Goal: Feedback & Contribution: Submit feedback/report problem

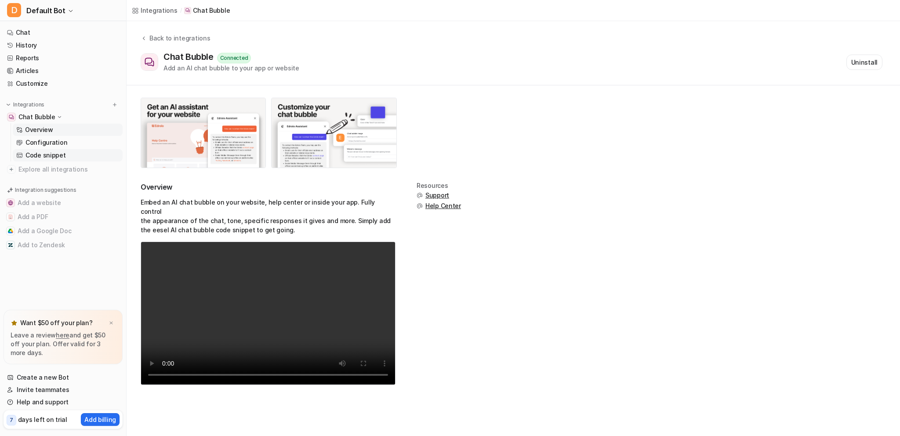
click at [50, 154] on p "Code snippet" at bounding box center [45, 155] width 40 height 9
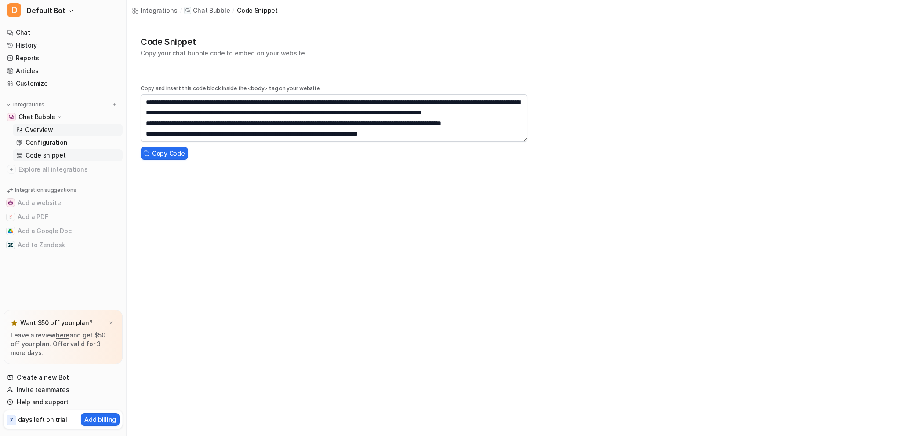
click at [46, 126] on p "Overview" at bounding box center [39, 129] width 28 height 9
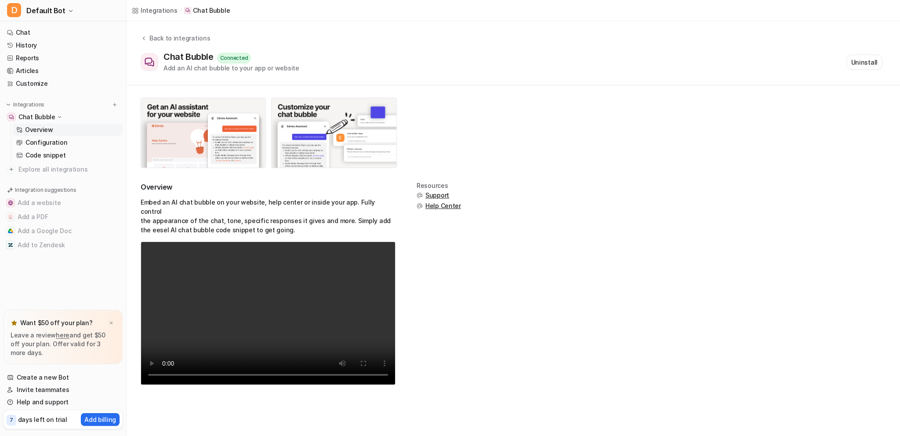
click at [41, 116] on p "Chat Bubble" at bounding box center [36, 117] width 37 height 9
click at [43, 118] on p "Chat Bubble" at bounding box center [36, 117] width 37 height 9
click at [47, 145] on p "Configuration" at bounding box center [46, 142] width 42 height 9
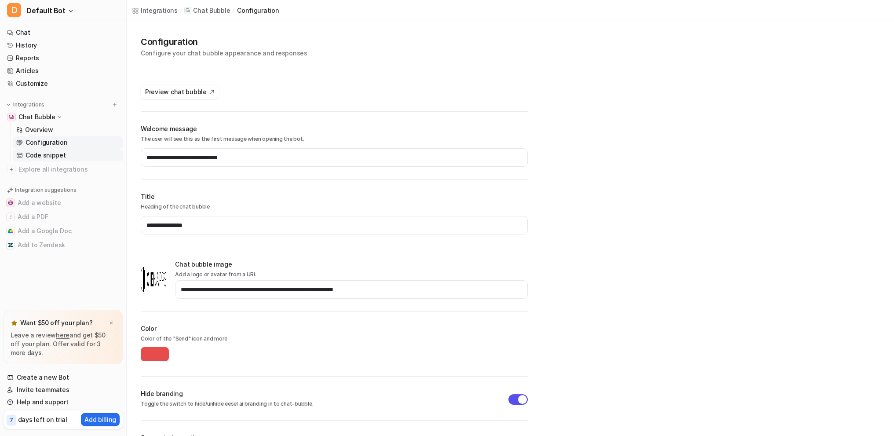
click at [49, 156] on p "Code snippet" at bounding box center [45, 155] width 40 height 9
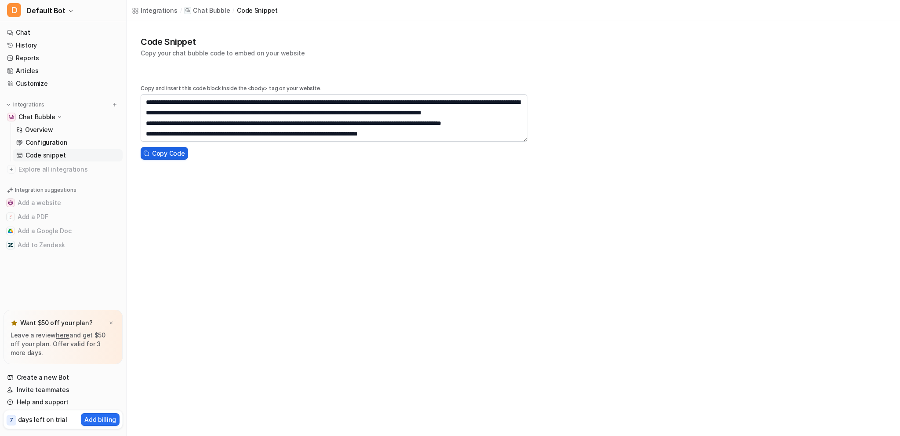
click at [164, 153] on span "Copy Code" at bounding box center [168, 153] width 33 height 9
click at [37, 115] on p "Chat Bubble" at bounding box center [36, 117] width 37 height 9
click at [34, 29] on link "Chat" at bounding box center [63, 32] width 119 height 12
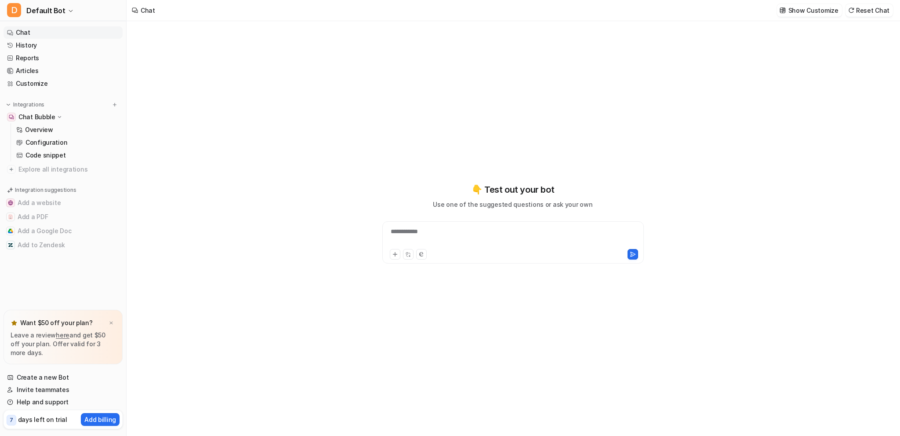
click at [510, 245] on div "**********" at bounding box center [513, 237] width 257 height 20
click at [635, 256] on icon at bounding box center [633, 254] width 6 height 6
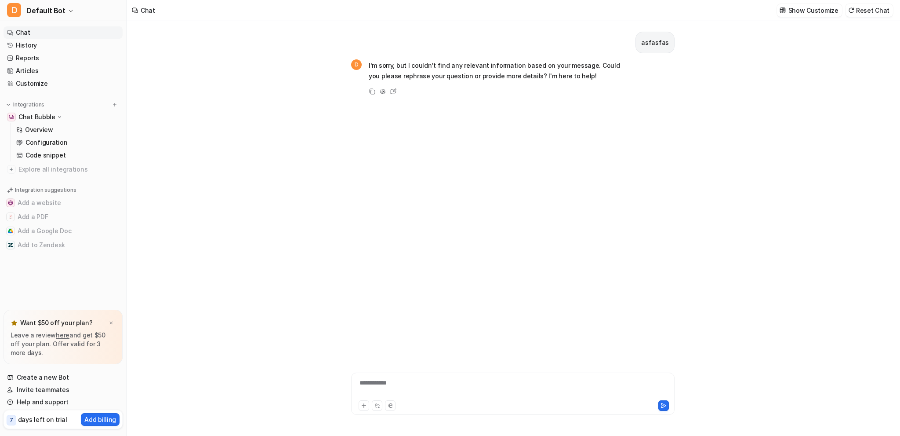
click at [44, 114] on p "Chat Bubble" at bounding box center [36, 117] width 37 height 9
click at [49, 131] on p "Overview" at bounding box center [39, 129] width 28 height 9
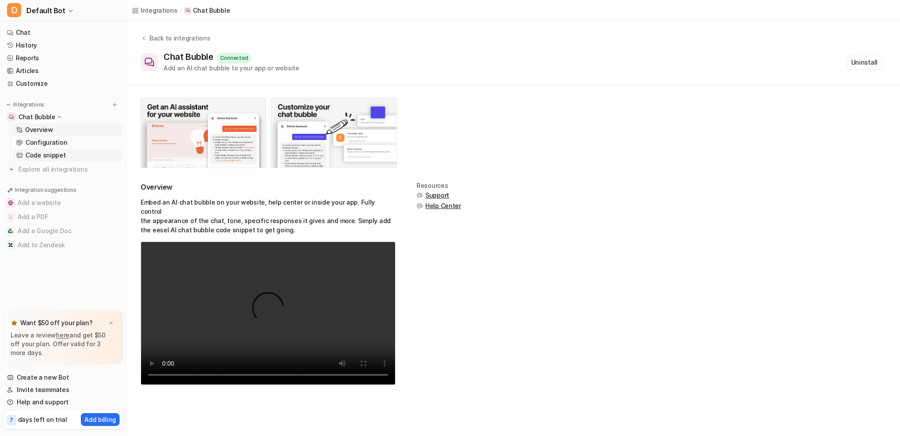
click at [52, 154] on p "Code snippet" at bounding box center [45, 155] width 40 height 9
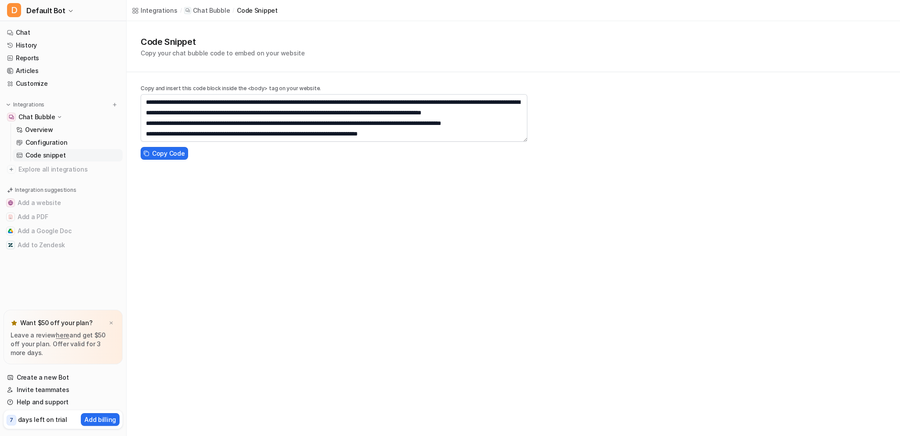
click at [231, 204] on div "**********" at bounding box center [450, 218] width 900 height 436
click at [208, 13] on p "Chat Bubble" at bounding box center [211, 10] width 37 height 9
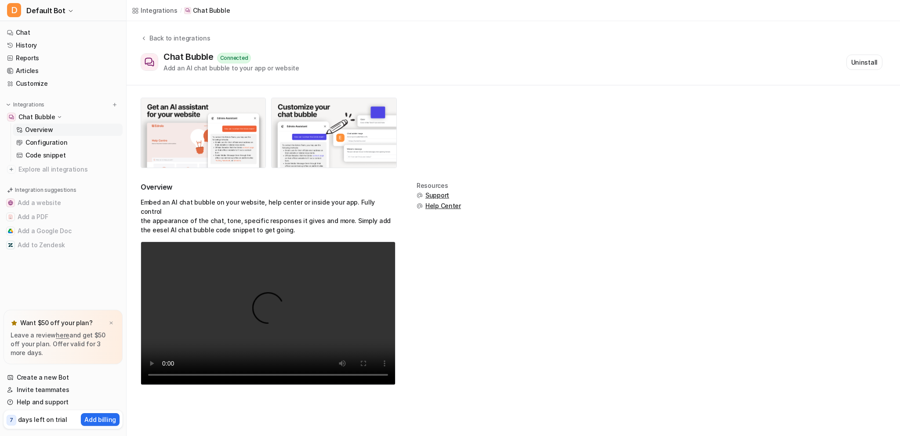
click at [255, 9] on div "Integrations / Chat Bubble" at bounding box center [514, 10] width 774 height 21
click at [30, 31] on link "Chat" at bounding box center [63, 32] width 119 height 12
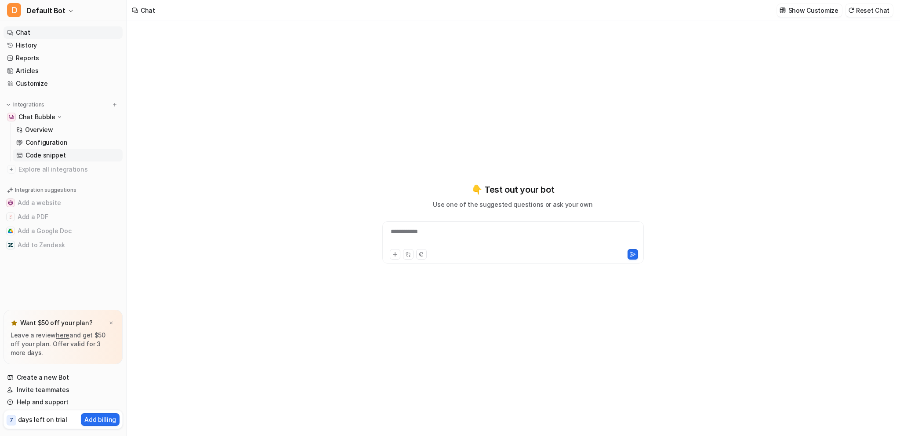
click at [42, 155] on p "Code snippet" at bounding box center [45, 155] width 40 height 9
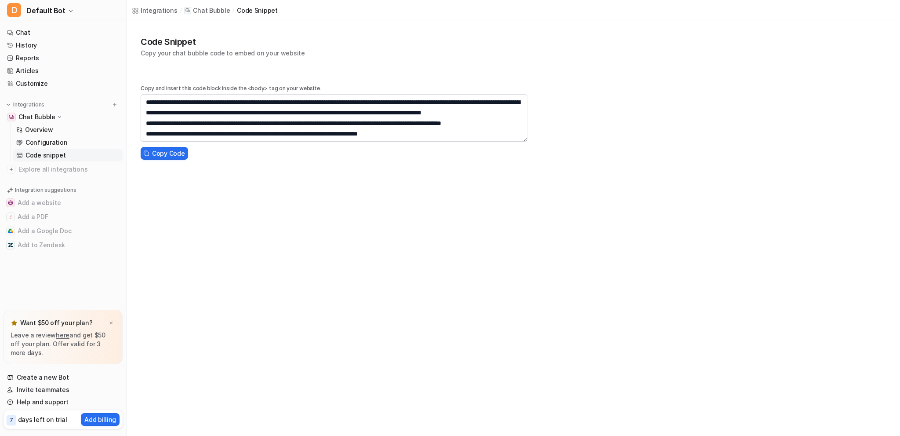
click at [42, 114] on p "Chat Bubble" at bounding box center [36, 117] width 37 height 9
click at [49, 115] on p "Chat Bubble" at bounding box center [36, 117] width 37 height 9
click at [46, 131] on p "Overview" at bounding box center [39, 129] width 28 height 9
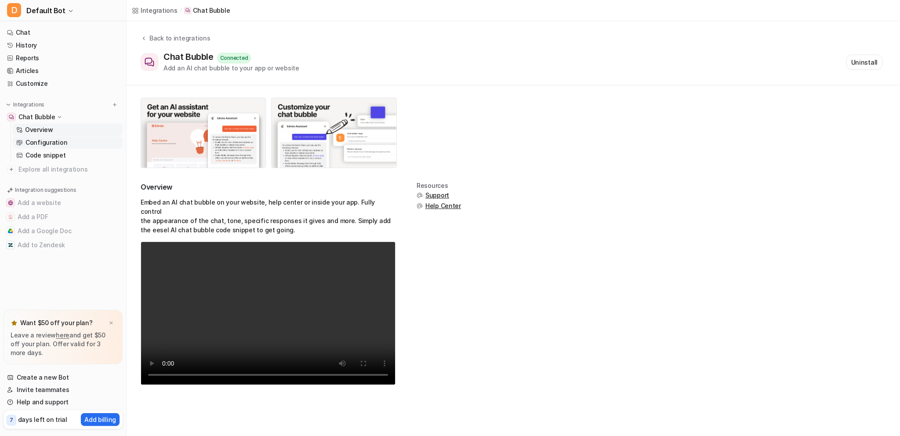
click at [47, 142] on p "Configuration" at bounding box center [46, 142] width 42 height 9
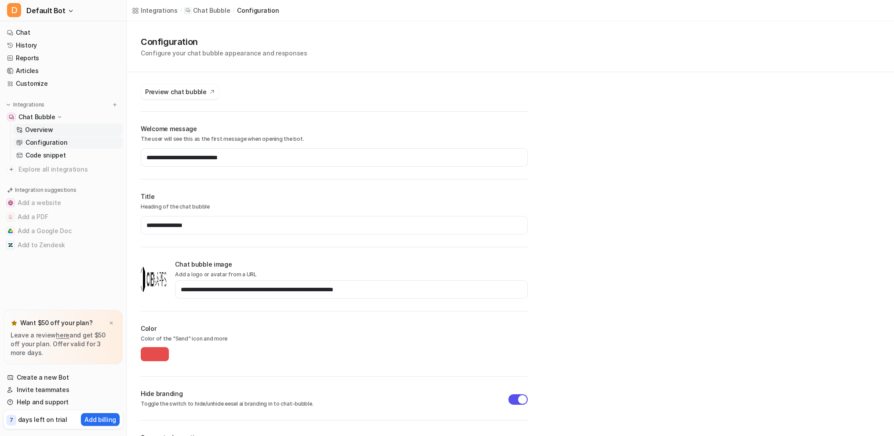
click at [47, 131] on p "Overview" at bounding box center [39, 129] width 28 height 9
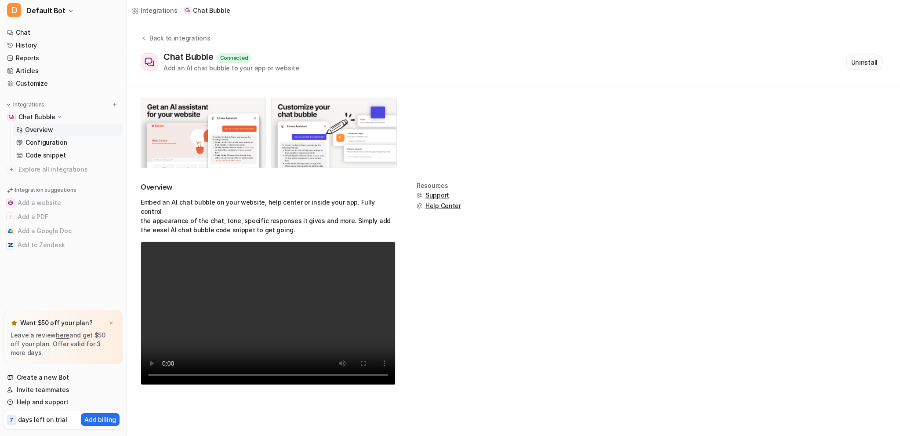
click at [878, 61] on button "Uninstall" at bounding box center [865, 62] width 36 height 15
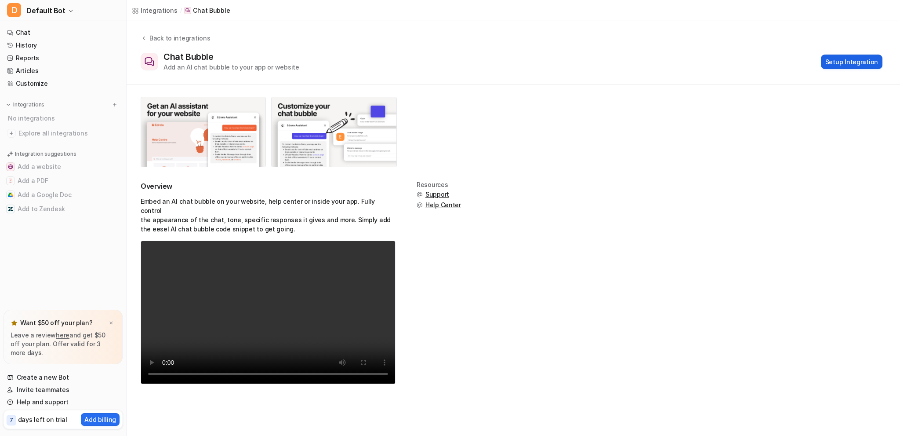
click at [853, 65] on button "Setup Integration" at bounding box center [852, 62] width 62 height 15
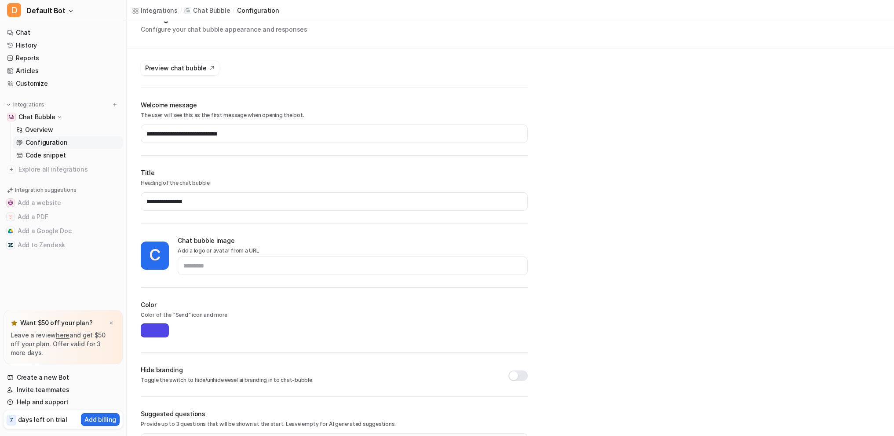
scroll to position [98, 0]
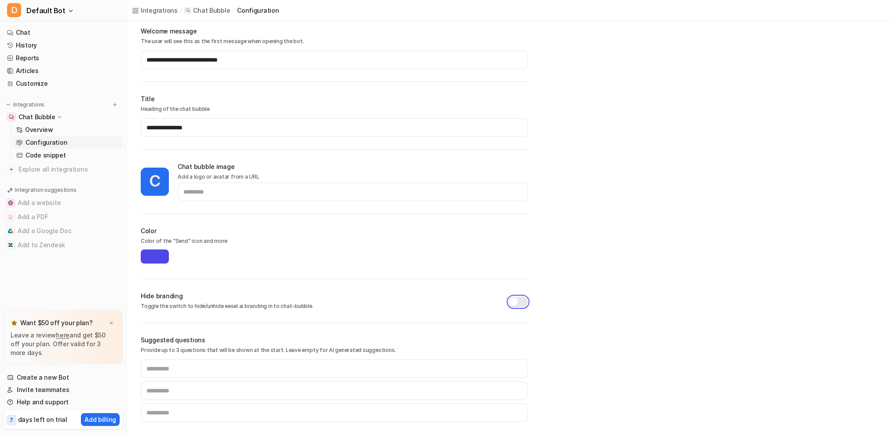
click at [517, 301] on button "button" at bounding box center [517, 301] width 19 height 11
type input "*******"
click at [58, 155] on p "Code snippet" at bounding box center [45, 155] width 40 height 9
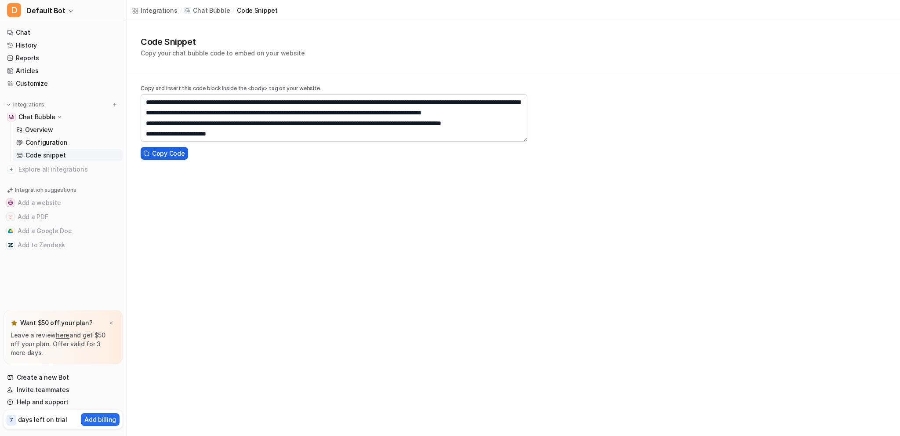
click at [164, 153] on span "Copy Code" at bounding box center [168, 153] width 33 height 9
click at [56, 118] on icon at bounding box center [59, 117] width 7 height 6
click at [56, 118] on icon at bounding box center [59, 116] width 6 height 7
click at [211, 9] on p "Chat Bubble" at bounding box center [211, 10] width 37 height 9
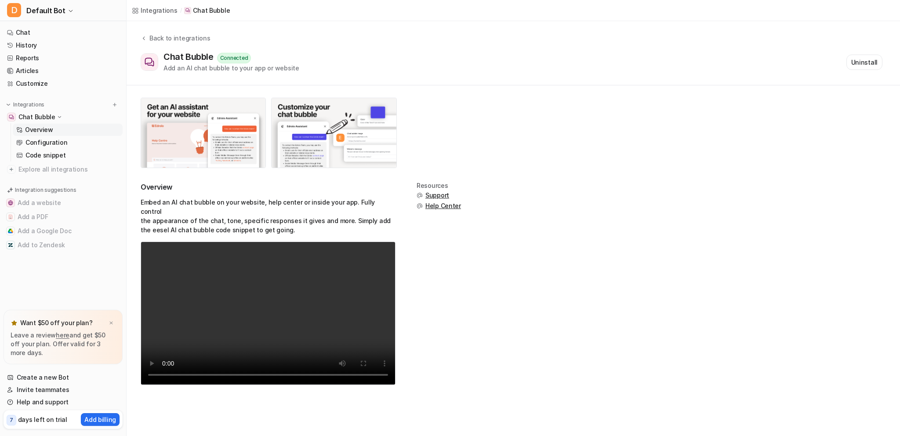
click at [436, 195] on span "Support" at bounding box center [438, 195] width 24 height 9
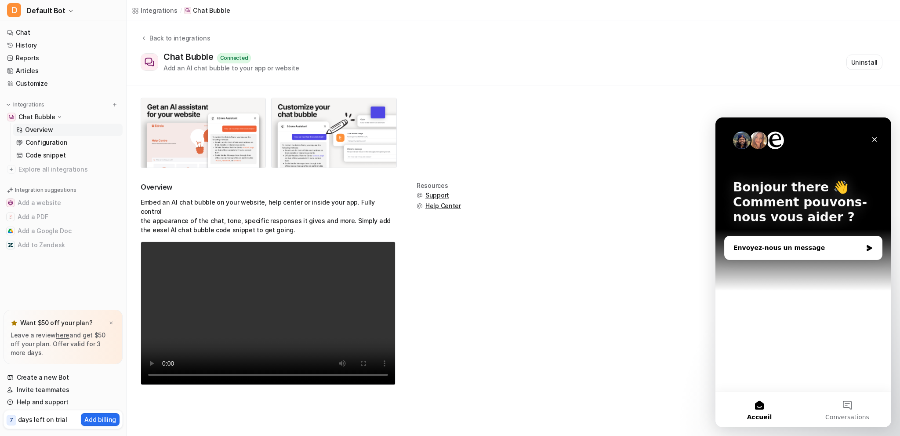
click at [819, 246] on div "Envoyez-nous un message" at bounding box center [798, 247] width 129 height 9
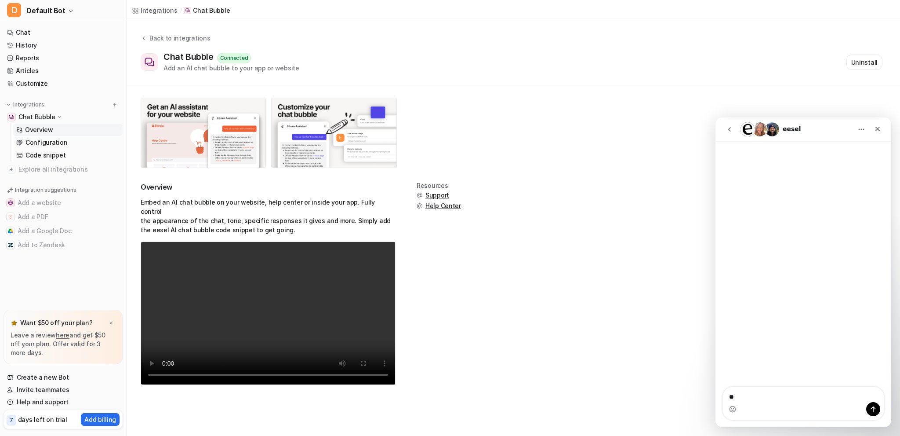
type textarea "*"
type textarea "**********"
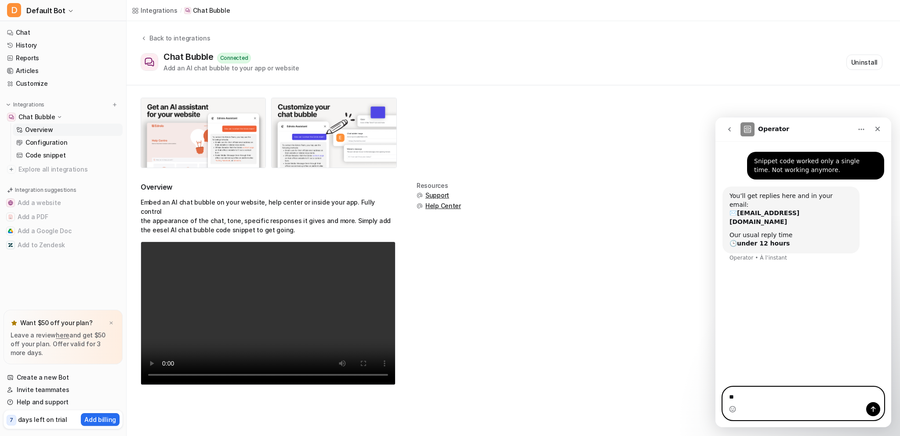
type textarea "*"
type textarea "**********"
click at [760, 409] on icon "Télécharger la pièce jointe" at bounding box center [761, 408] width 6 height 5
click at [762, 411] on icon "Télécharger la pièce jointe" at bounding box center [761, 408] width 7 height 7
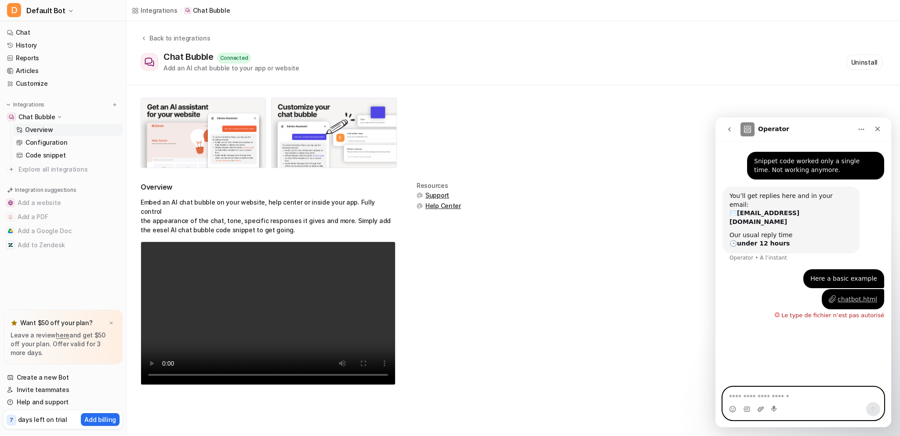
click at [762, 409] on icon "Télécharger la pièce jointe" at bounding box center [761, 408] width 6 height 5
click at [781, 399] on textarea "Envoyer un message..." at bounding box center [803, 394] width 161 height 15
type textarea "**********"
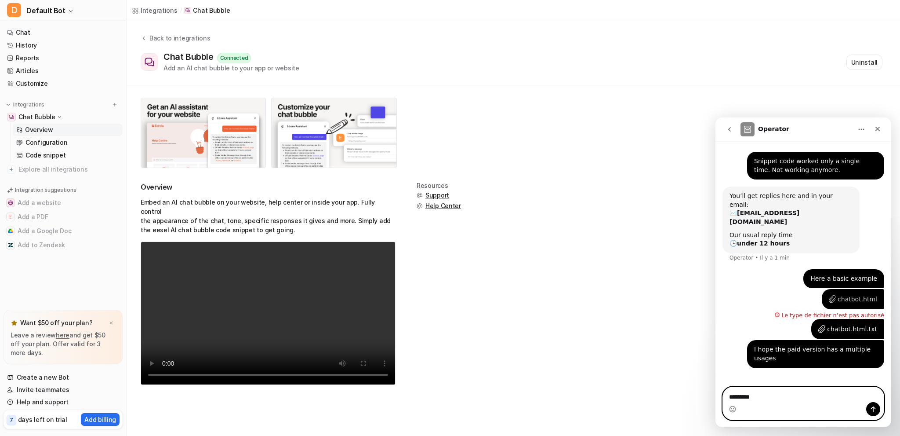
type textarea "**********"
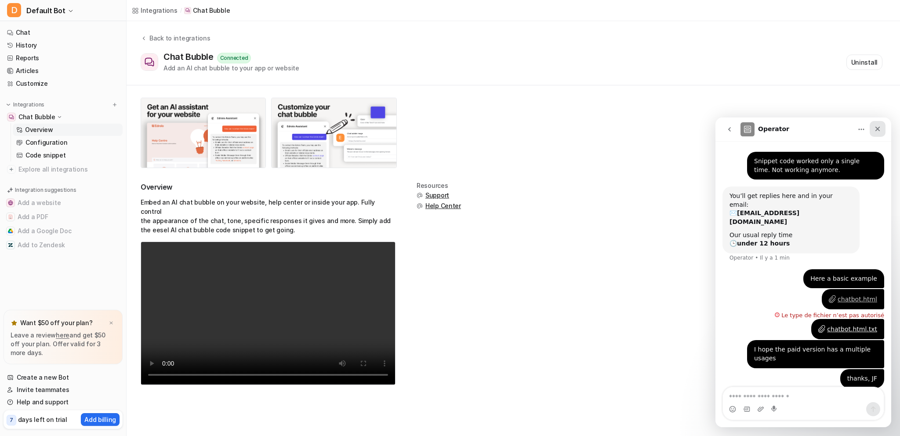
click at [874, 128] on icon "Fermer" at bounding box center [877, 128] width 7 height 7
